Goal: Information Seeking & Learning: Learn about a topic

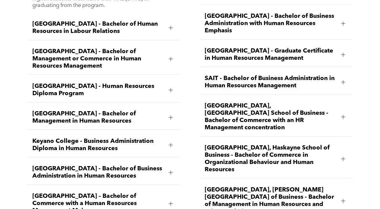
scroll to position [816, 0]
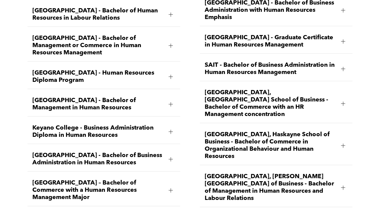
click at [344, 102] on div at bounding box center [343, 104] width 4 height 4
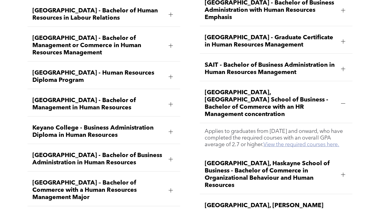
click at [274, 142] on link "View the required courses here." at bounding box center [301, 144] width 76 height 5
click at [341, 102] on div at bounding box center [343, 104] width 4 height 4
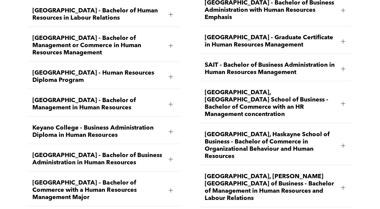
click at [344, 141] on div at bounding box center [342, 145] width 9 height 9
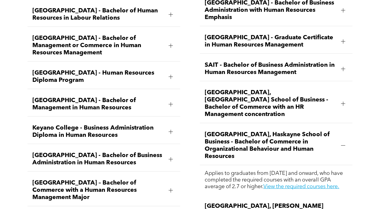
click at [344, 141] on div at bounding box center [342, 145] width 9 height 9
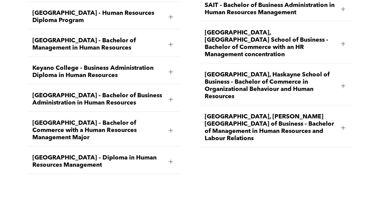
scroll to position [876, 0]
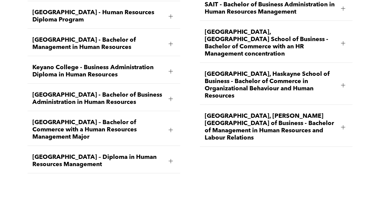
click at [167, 134] on div at bounding box center [170, 129] width 9 height 9
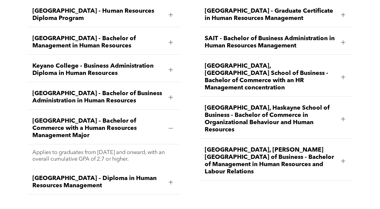
scroll to position [841, 0]
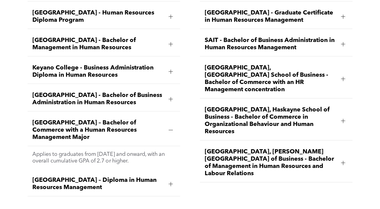
click at [168, 134] on div at bounding box center [170, 130] width 9 height 9
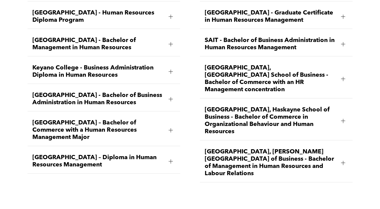
click at [171, 163] on div at bounding box center [170, 161] width 9 height 9
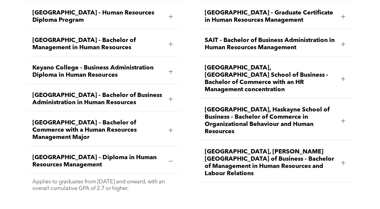
click at [171, 163] on div at bounding box center [170, 161] width 9 height 9
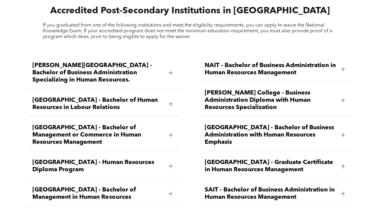
scroll to position [689, 0]
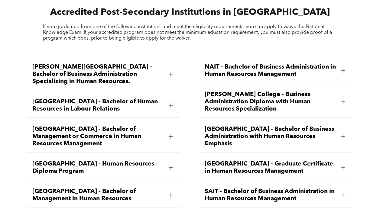
click at [330, 65] on span "NAIT - Bachelor of Business Administration in Human Resources Management" at bounding box center [270, 70] width 131 height 15
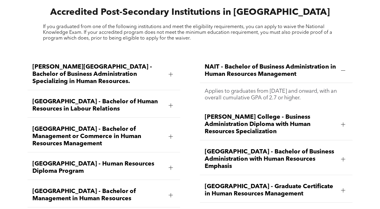
click at [330, 65] on span "NAIT - Bachelor of Business Administration in Human Resources Management" at bounding box center [270, 70] width 131 height 15
